Goal: Navigation & Orientation: Find specific page/section

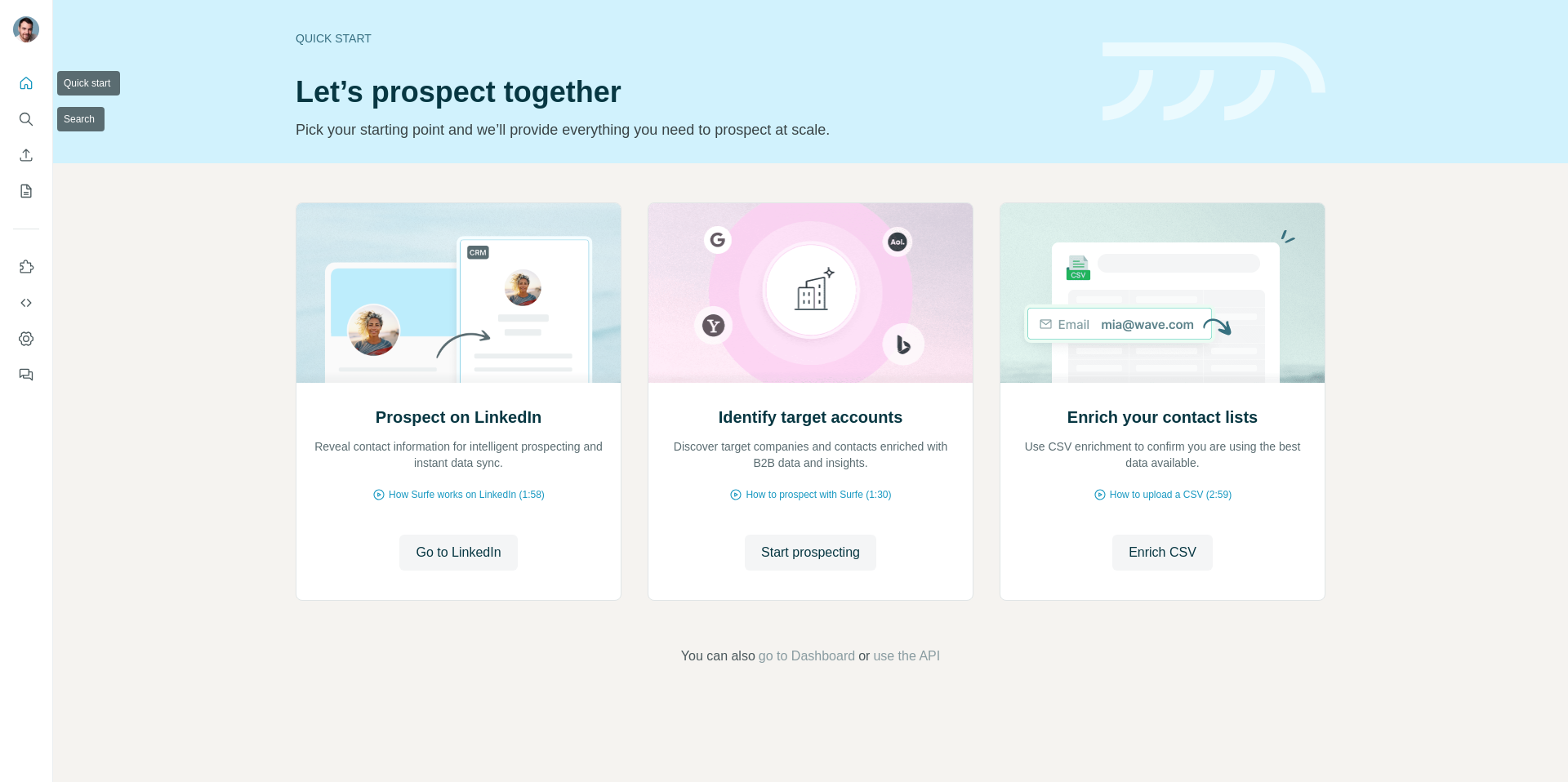
click at [26, 86] on icon "Quick start" at bounding box center [26, 83] width 16 height 16
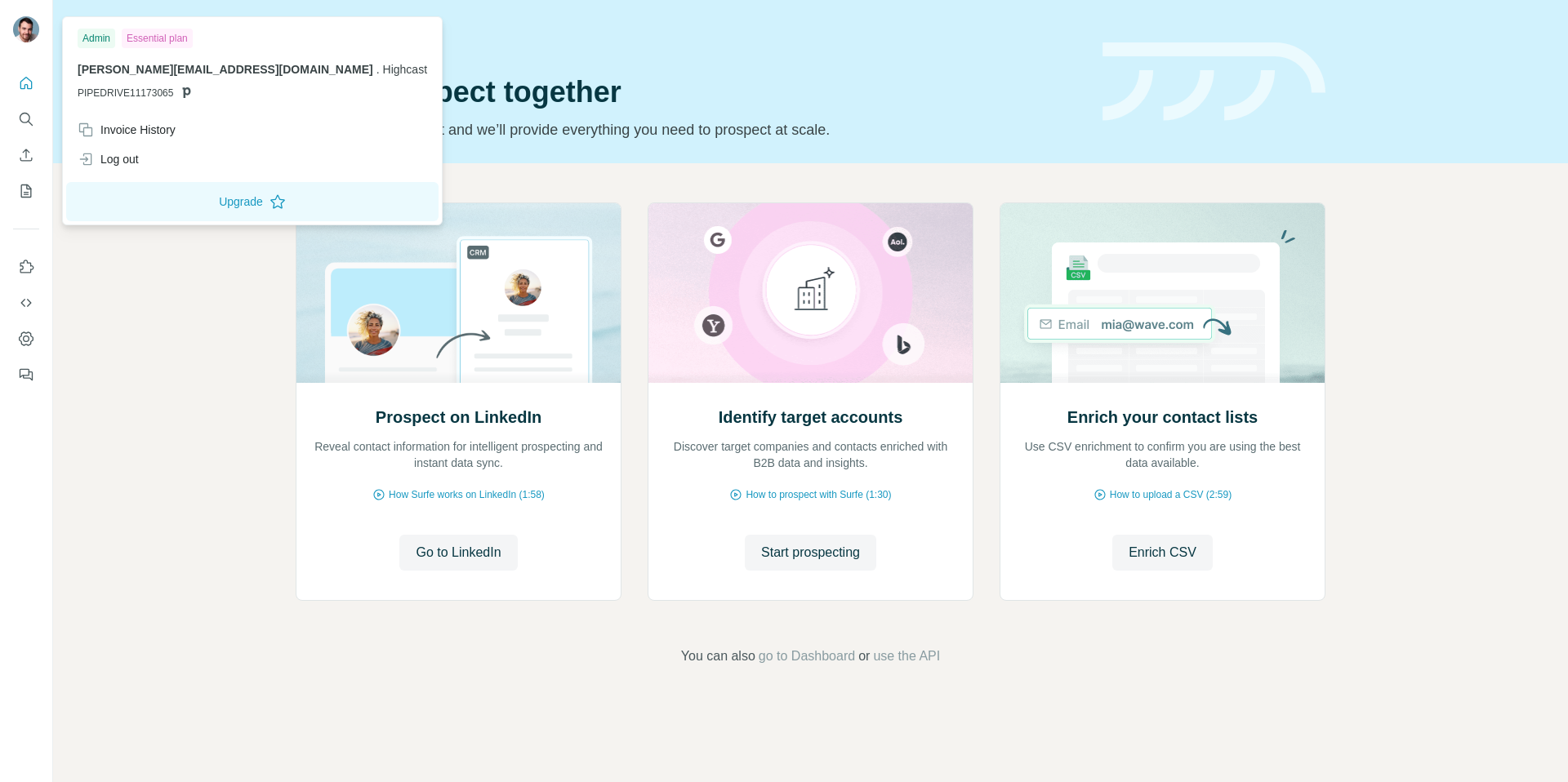
click at [18, 39] on img at bounding box center [26, 29] width 26 height 26
click at [155, 40] on div "Essential plan" at bounding box center [157, 38] width 71 height 20
click at [24, 188] on icon "My lists" at bounding box center [26, 191] width 16 height 16
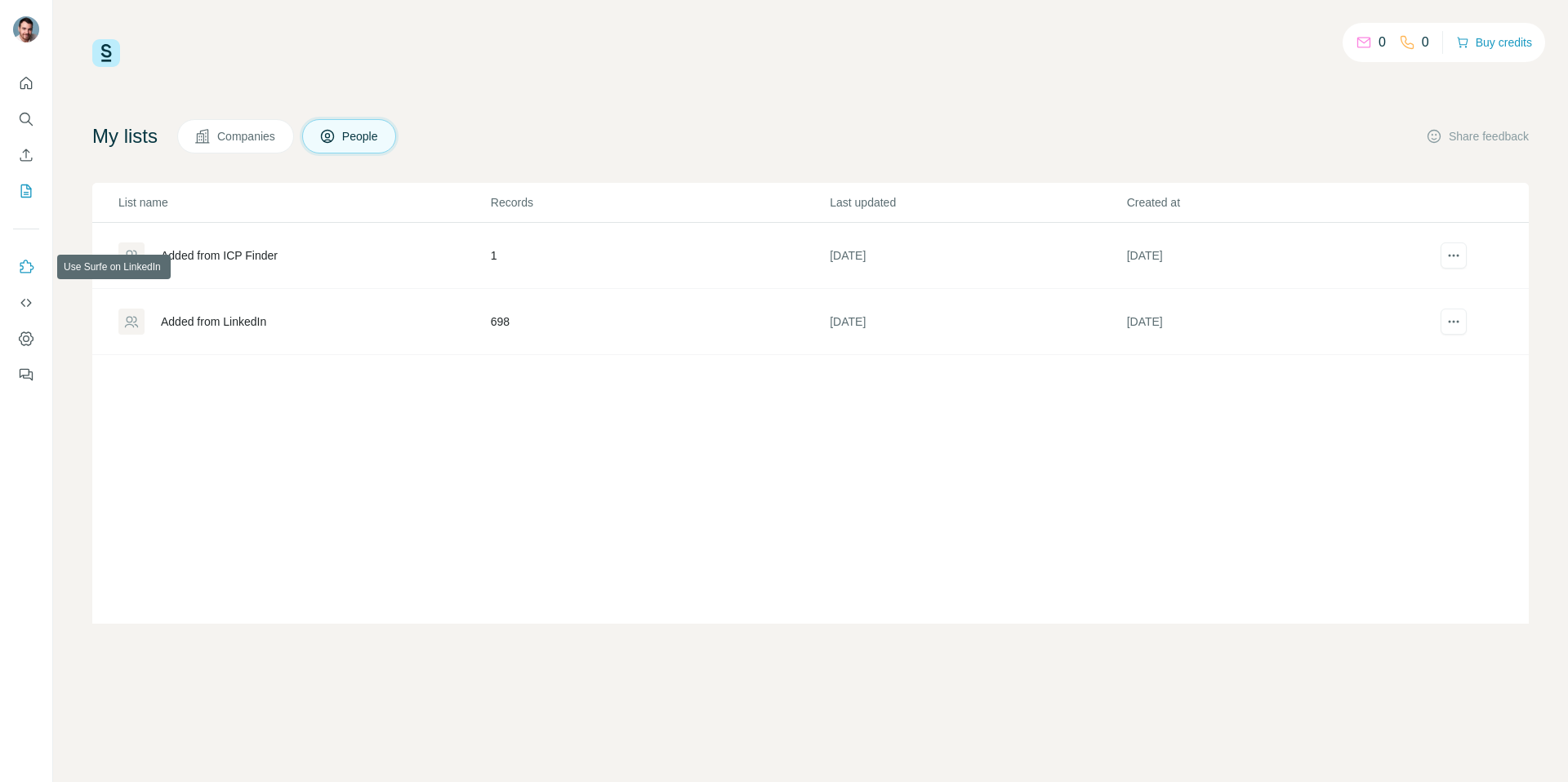
click at [26, 262] on icon "Use Surfe on LinkedIn" at bounding box center [26, 267] width 16 height 16
click at [20, 340] on icon "Dashboard" at bounding box center [26, 338] width 16 height 16
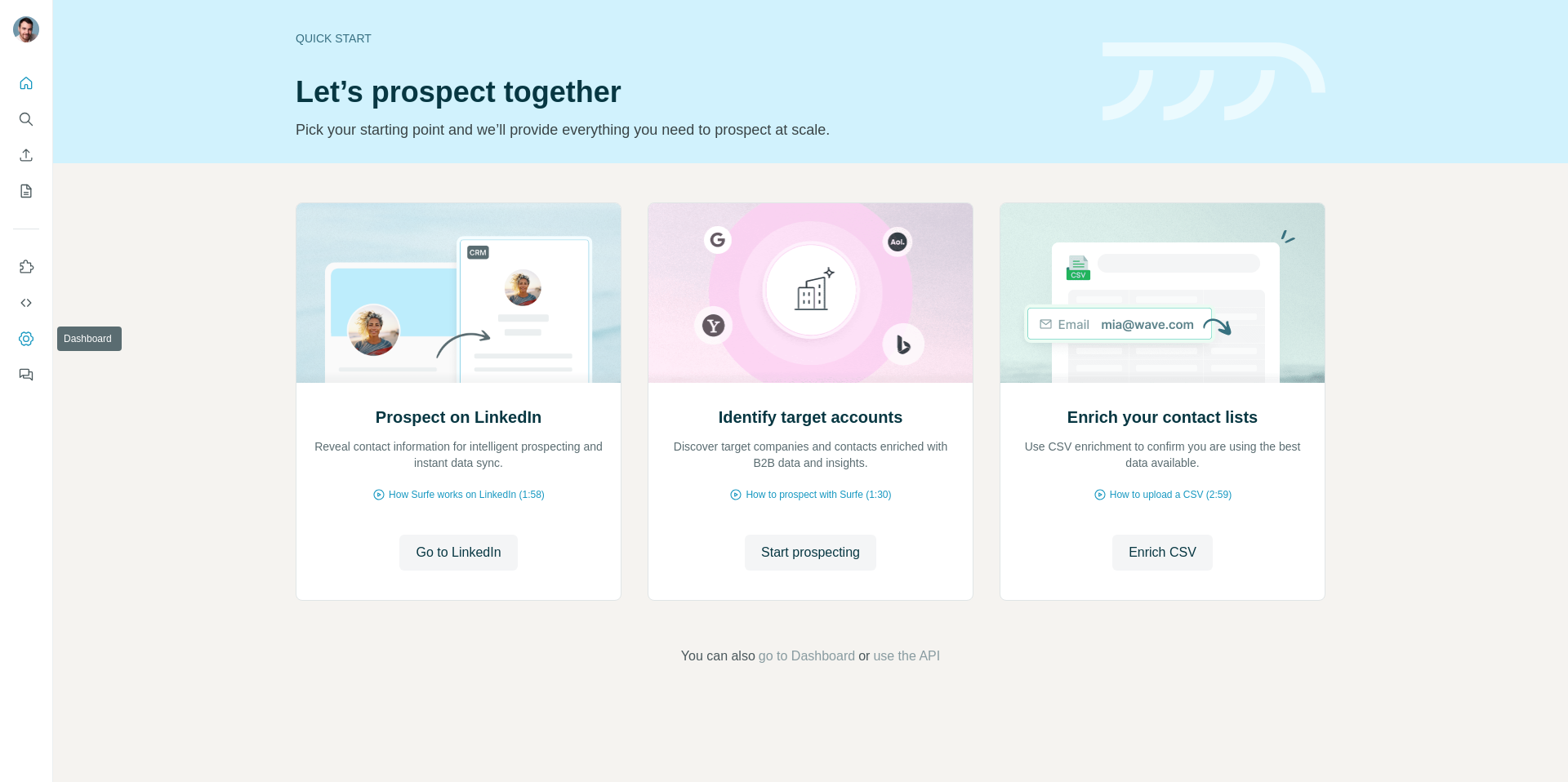
click at [36, 338] on button "Dashboard" at bounding box center [26, 339] width 26 height 29
